Goal: Transaction & Acquisition: Purchase product/service

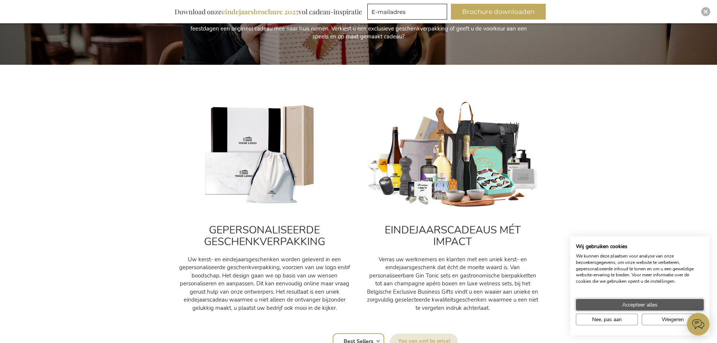
click at [658, 303] on span "Accepteer alles" at bounding box center [639, 305] width 35 height 8
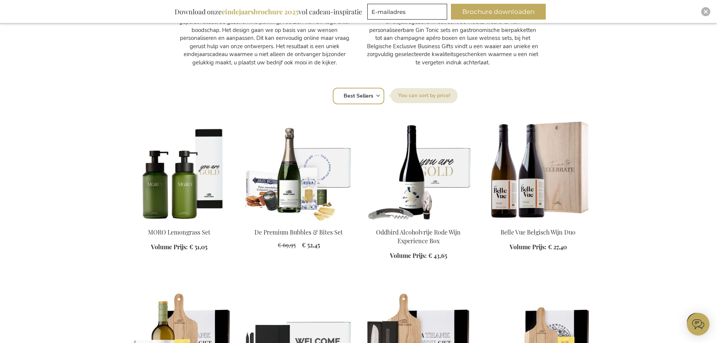
scroll to position [437, 0]
click at [375, 93] on select "Positie Best Sellers Meest bekeken Nieuw Biggest Saving Price: low to high Pric…" at bounding box center [359, 95] width 52 height 17
select select "price_asc"
click at [333, 87] on select "Positie Best Sellers Meest bekeken Nieuw Biggest Saving Price: low to high Pric…" at bounding box center [359, 95] width 52 height 17
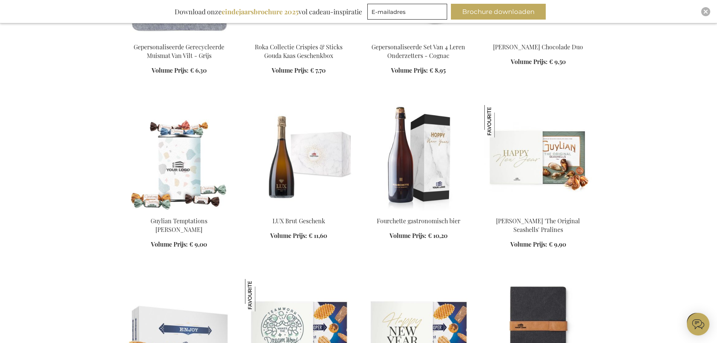
scroll to position [622, 0]
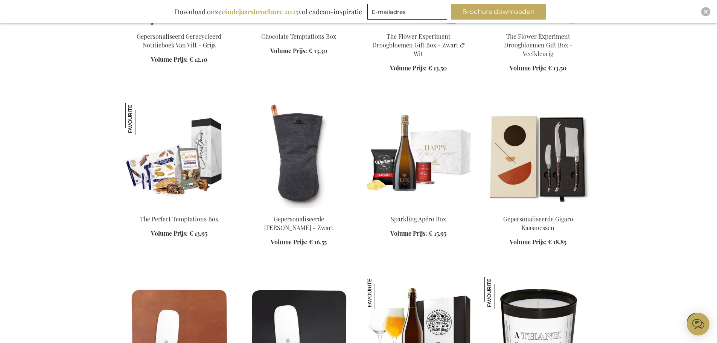
scroll to position [1163, 0]
click at [416, 162] on img at bounding box center [419, 154] width 108 height 105
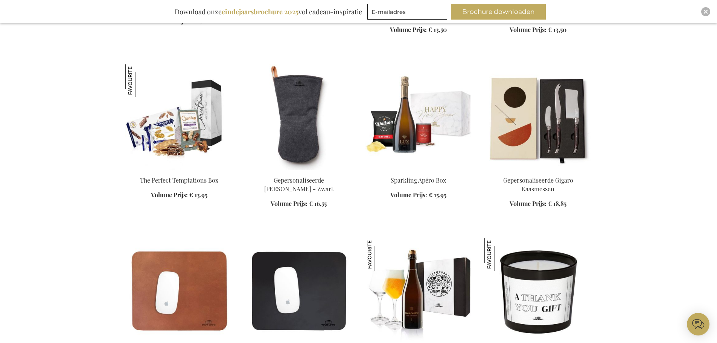
scroll to position [727, 0]
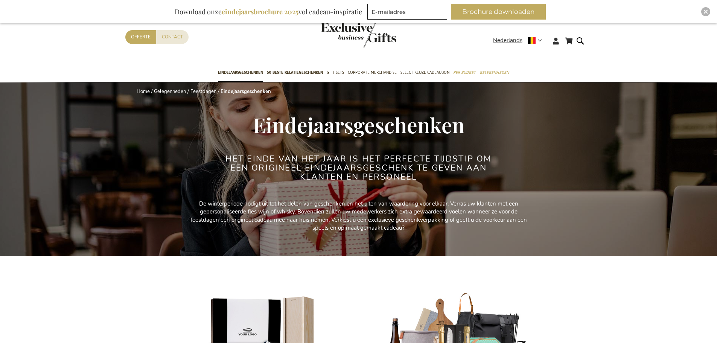
select select "price_asc"
